Goal: Check status: Check status

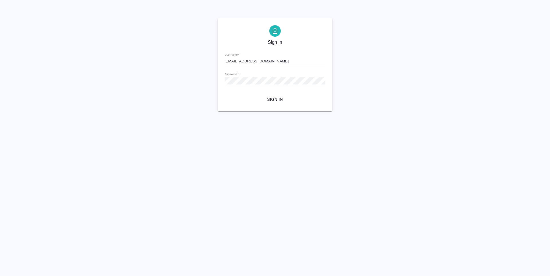
click at [283, 100] on span "Sign in" at bounding box center [275, 99] width 92 height 7
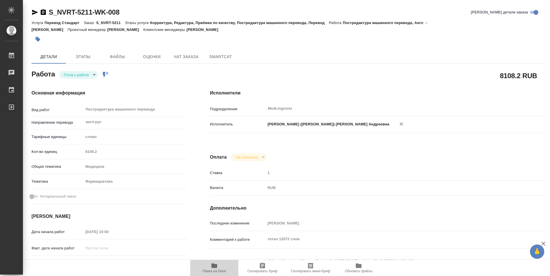
click at [214, 269] on span "Папка на Drive" at bounding box center [215, 271] width 24 height 4
click at [93, 76] on body "🙏 .cls-1 fill:#fff; AWATERA Vasileva Alexandra Работы 0 Чаты График Выйти S_NVR…" at bounding box center [275, 138] width 550 height 276
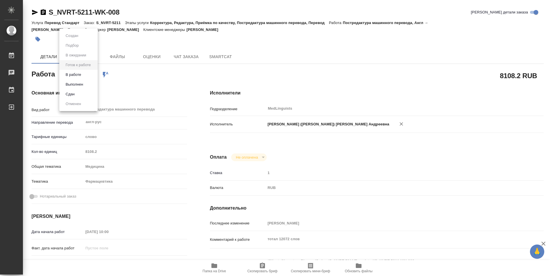
click at [89, 84] on li "Выполнен" at bounding box center [78, 85] width 38 height 10
type textarea "x"
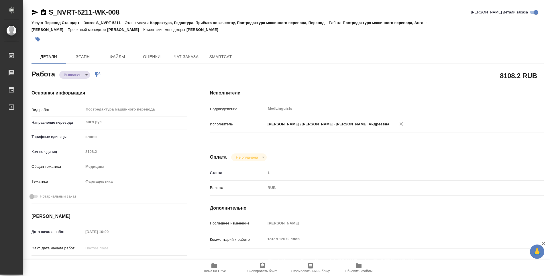
type textarea "x"
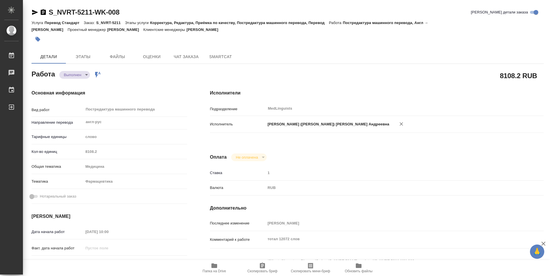
type textarea "x"
